Goal: Transaction & Acquisition: Register for event/course

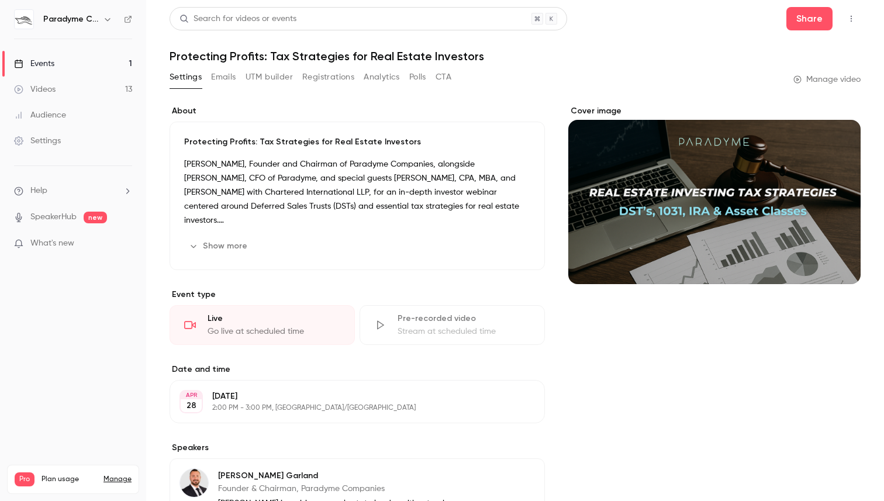
click at [29, 60] on div "Events" at bounding box center [34, 64] width 40 height 12
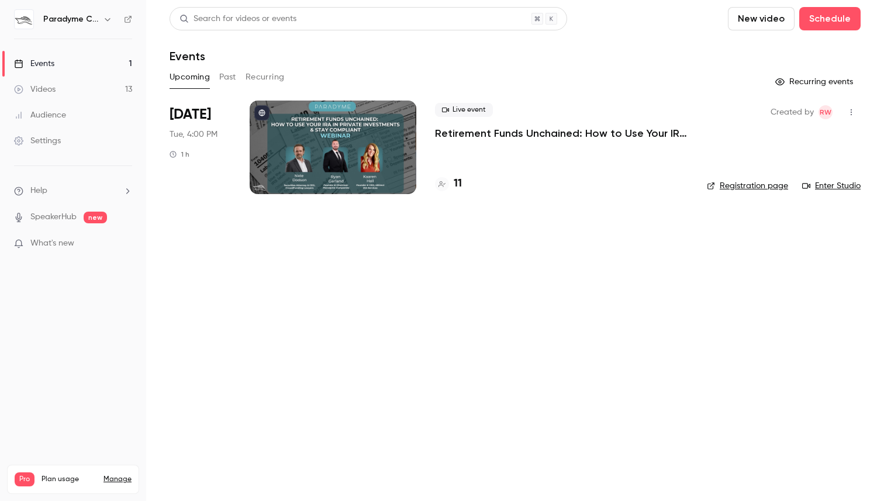
click at [519, 133] on p "Retirement Funds Unchained: How to Use Your IRA in Private Investments & Stay C…" at bounding box center [561, 133] width 253 height 14
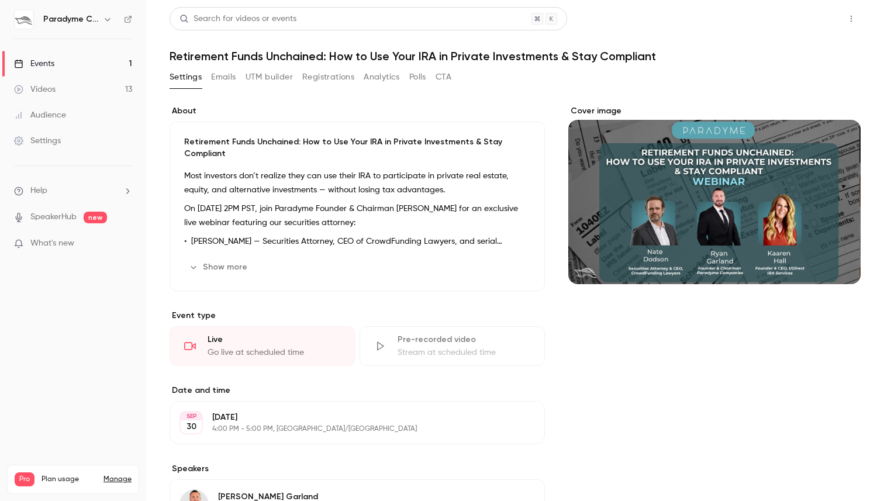
click at [808, 23] on button "Share" at bounding box center [810, 18] width 46 height 23
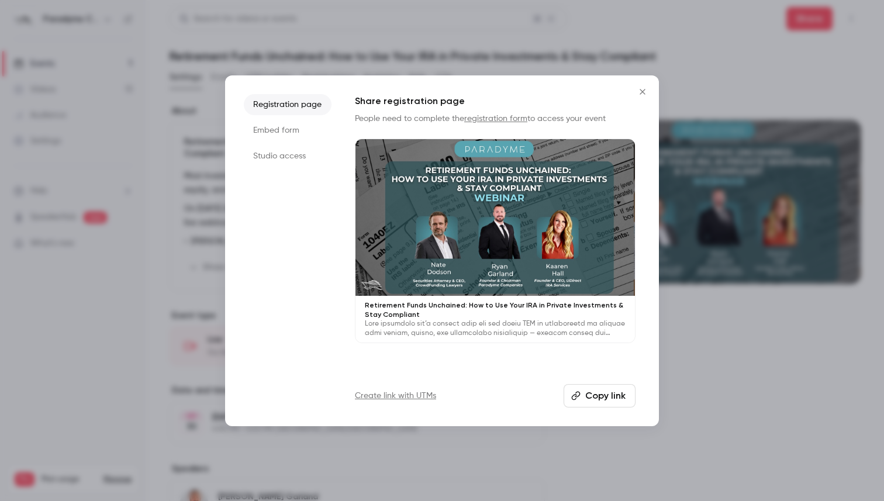
click at [610, 398] on button "Copy link" at bounding box center [600, 395] width 72 height 23
click at [588, 397] on button "Copy link" at bounding box center [600, 395] width 72 height 23
click at [642, 93] on icon "Close" at bounding box center [643, 91] width 14 height 9
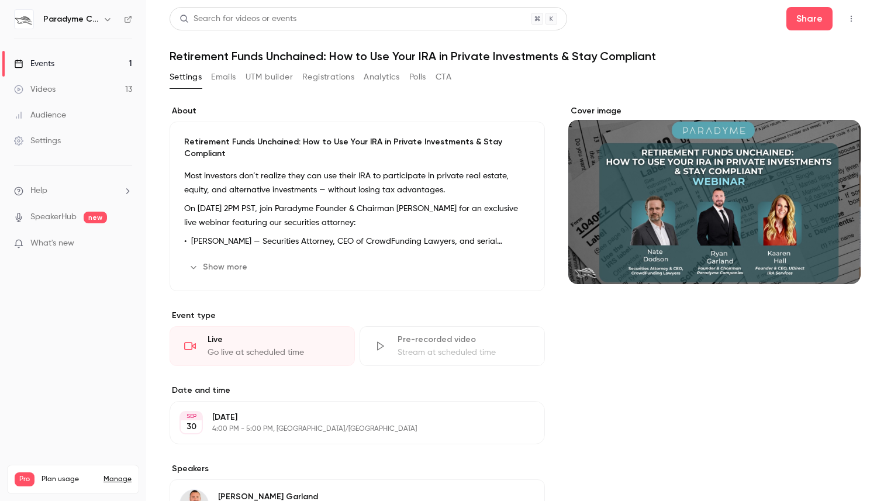
click at [175, 60] on h1 "Retirement Funds Unchained: How to Use Your IRA in Private Investments & Stay C…" at bounding box center [515, 56] width 691 height 14
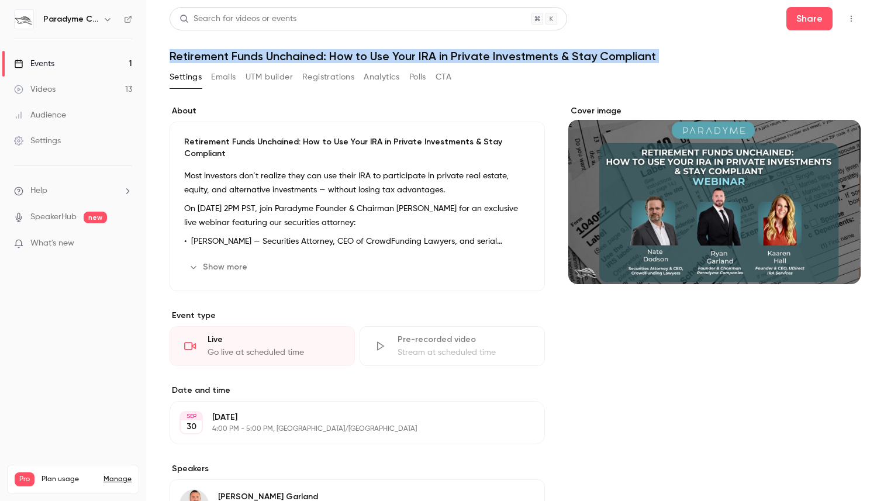
drag, startPoint x: 170, startPoint y: 58, endPoint x: 549, endPoint y: 69, distance: 379.8
copy div "Retirement Funds Unchained: How to Use Your IRA in Private Investments & Stay C…"
click at [800, 23] on button "Share" at bounding box center [810, 18] width 46 height 23
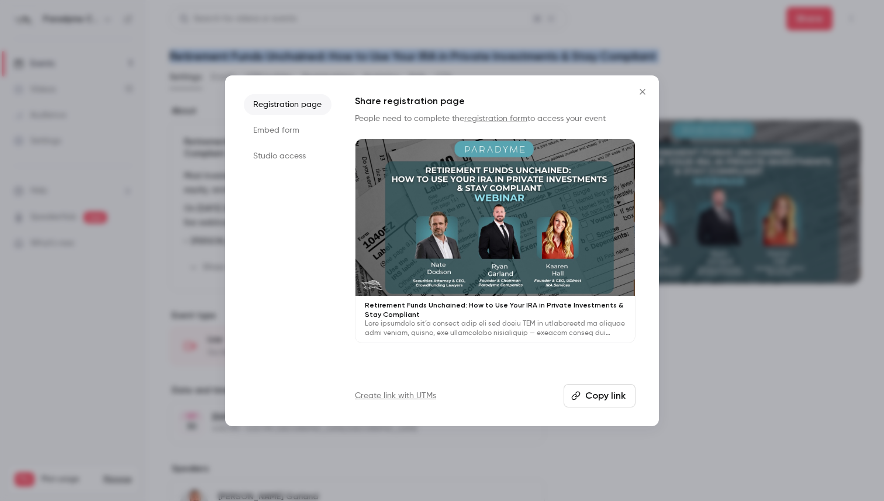
click at [595, 402] on button "Copy link" at bounding box center [600, 395] width 72 height 23
click at [639, 90] on icon "Close" at bounding box center [643, 91] width 14 height 9
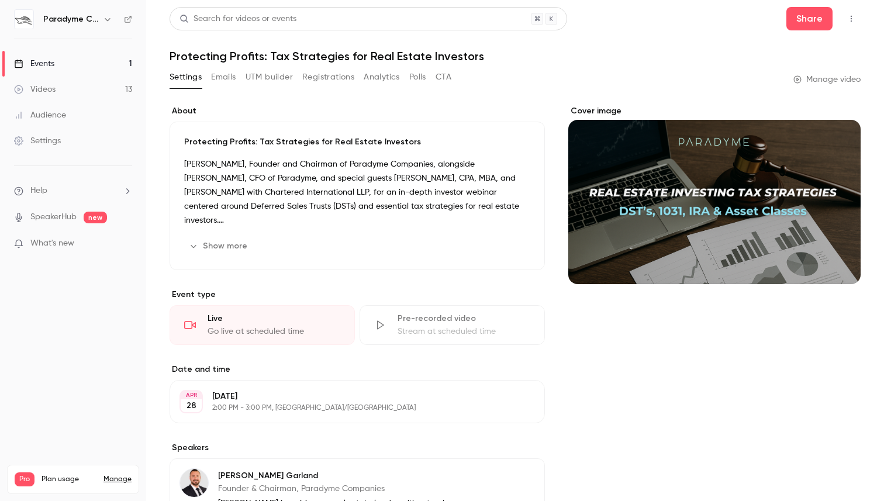
click at [27, 60] on div "Events" at bounding box center [34, 64] width 40 height 12
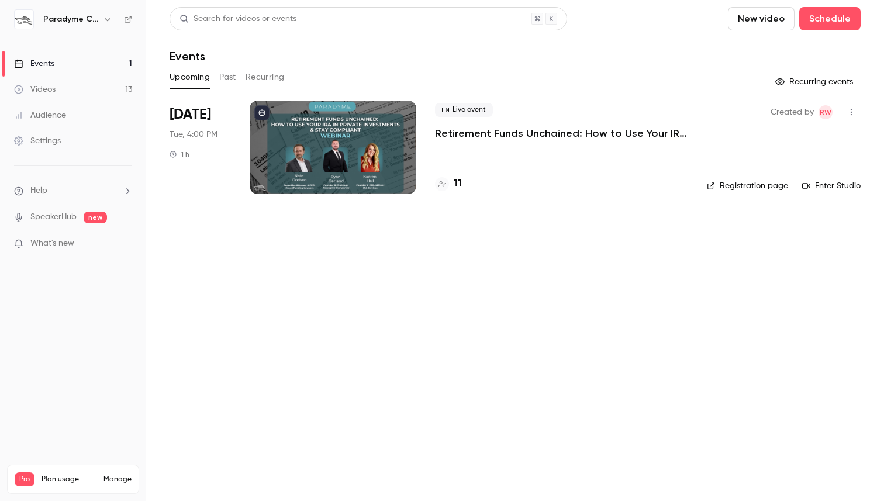
click at [232, 80] on button "Past" at bounding box center [227, 77] width 17 height 19
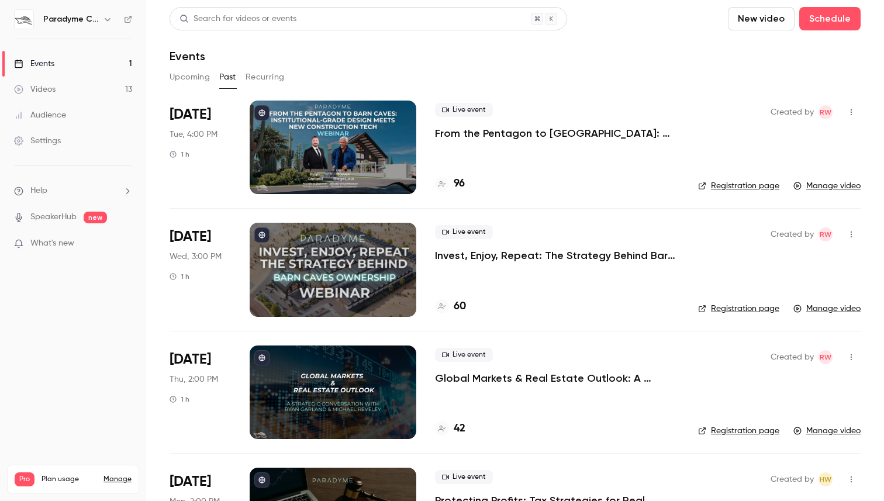
click at [260, 79] on button "Recurring" at bounding box center [265, 77] width 39 height 19
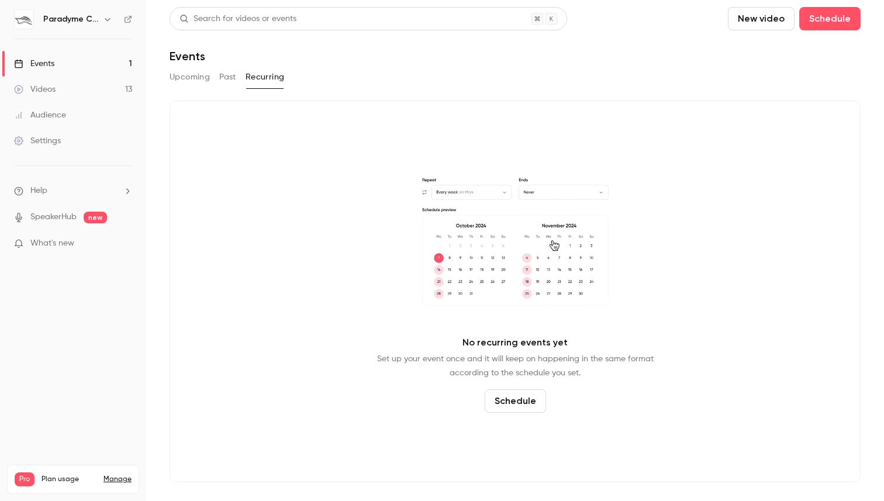
click at [198, 78] on button "Upcoming" at bounding box center [190, 77] width 40 height 19
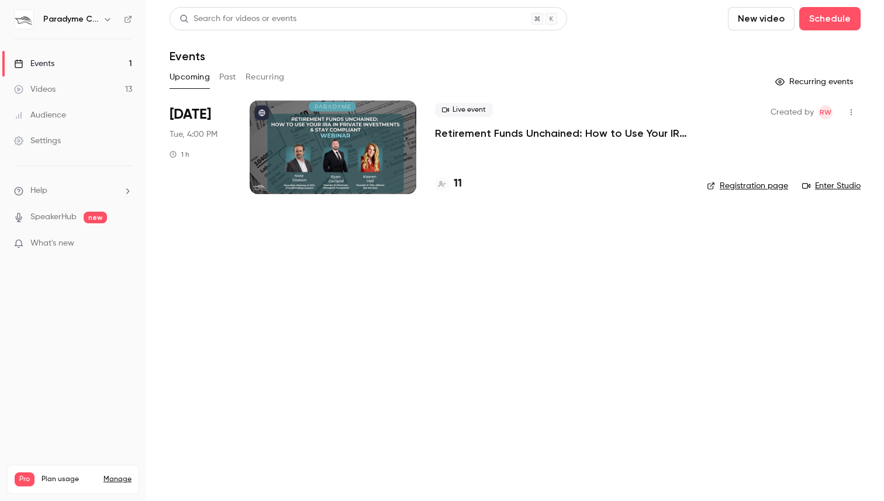
click at [219, 79] on button "Past" at bounding box center [227, 77] width 17 height 19
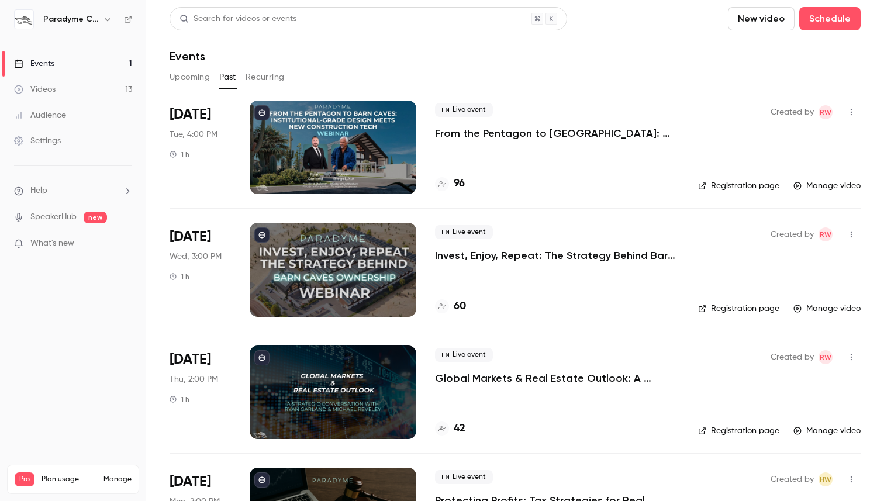
click at [263, 80] on button "Recurring" at bounding box center [265, 77] width 39 height 19
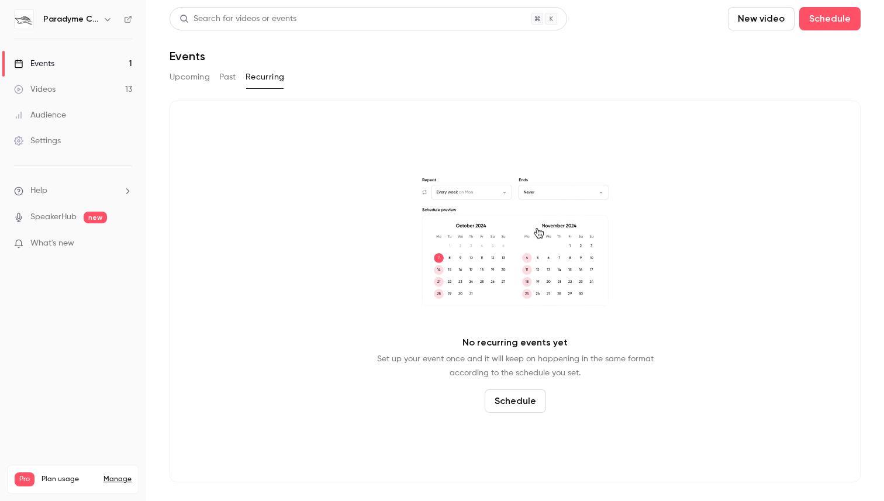
click at [44, 60] on div "Events" at bounding box center [34, 64] width 40 height 12
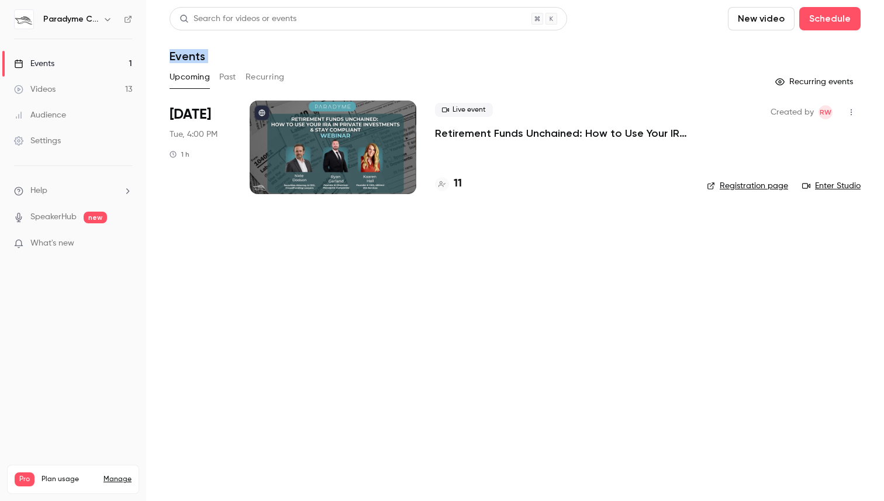
drag, startPoint x: 166, startPoint y: 56, endPoint x: 187, endPoint y: 90, distance: 39.6
click at [187, 90] on main "Search for videos or events New video Schedule Events Upcoming Past Recurring R…" at bounding box center [515, 250] width 738 height 501
click at [164, 49] on main "Search for videos or events New video Schedule Events Upcoming Past Recurring R…" at bounding box center [515, 250] width 738 height 501
drag, startPoint x: 168, startPoint y: 53, endPoint x: 216, endPoint y: 102, distance: 68.7
click at [216, 102] on main "Search for videos or events New video Schedule Events Upcoming Past Recurring R…" at bounding box center [515, 250] width 738 height 501
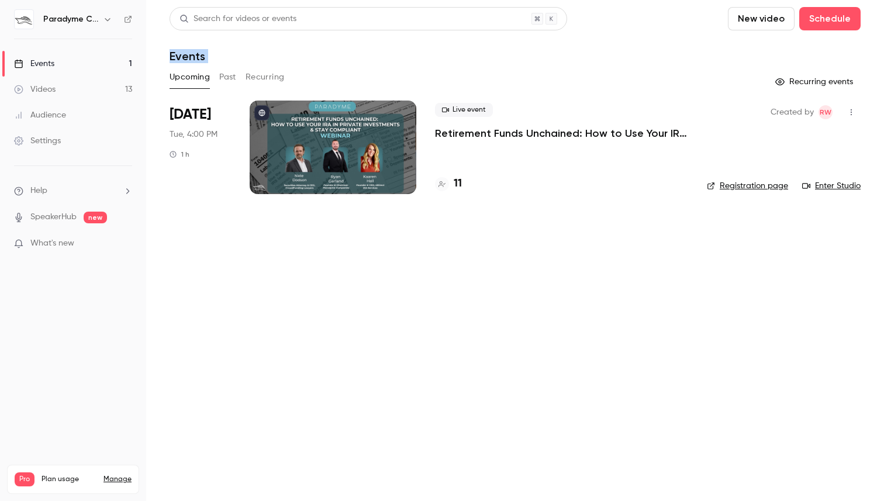
click at [341, 145] on div at bounding box center [333, 148] width 167 height 94
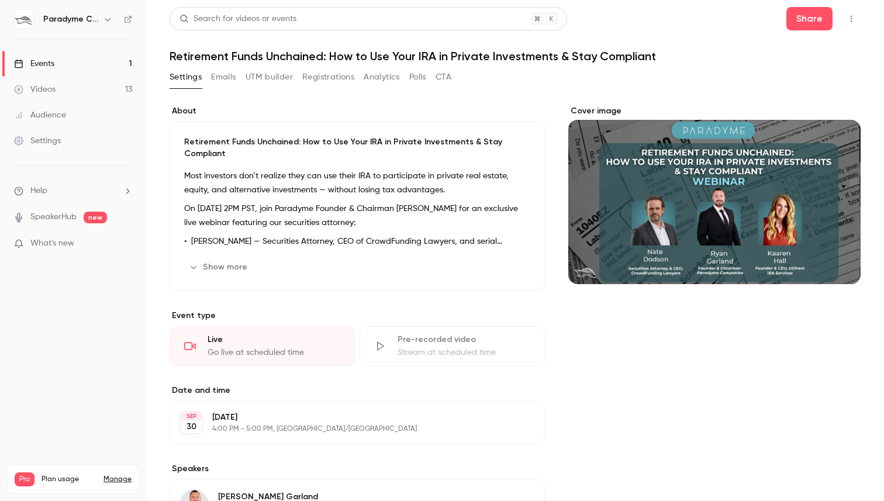
click at [197, 144] on p "Retirement Funds Unchained: How to Use Your IRA in Private Investments & Stay C…" at bounding box center [357, 147] width 346 height 23
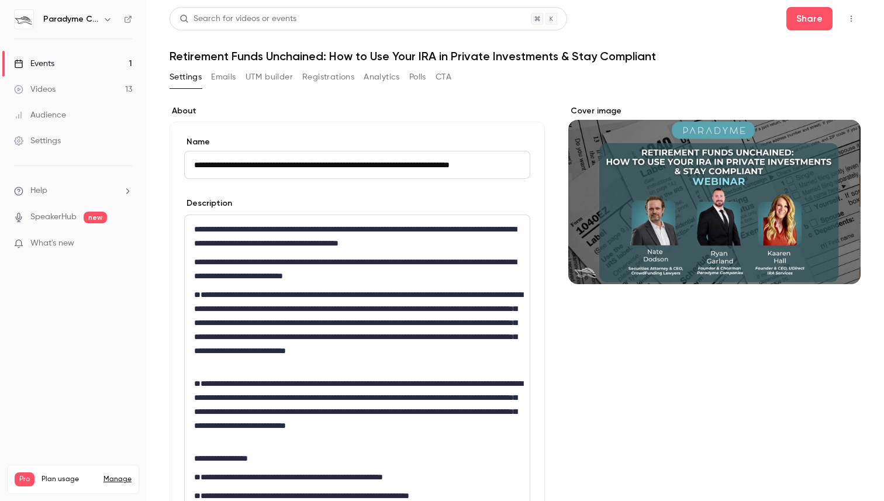
scroll to position [0, 12]
click at [194, 167] on input "**********" at bounding box center [357, 165] width 346 height 28
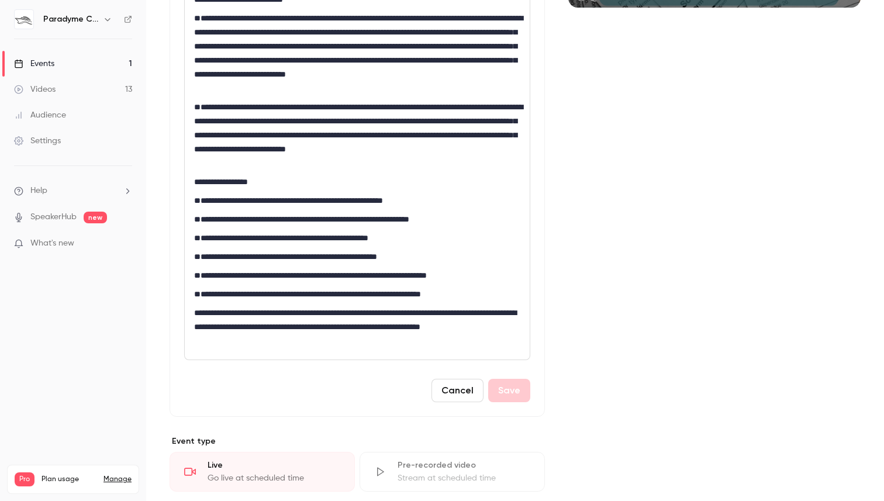
scroll to position [276, 0]
